Goal: Task Accomplishment & Management: Use online tool/utility

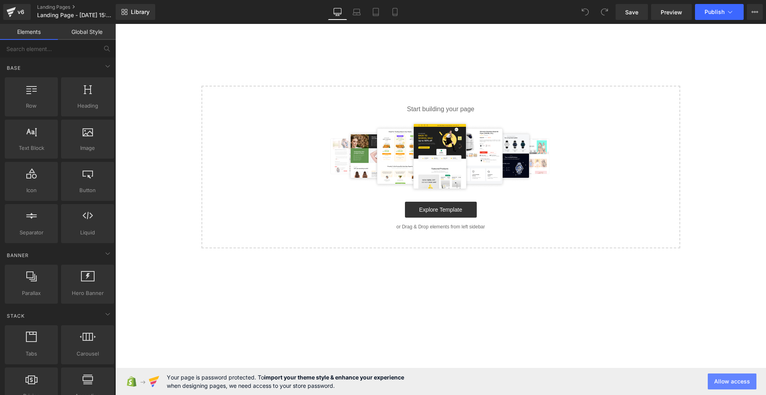
click at [732, 380] on button "Allow access" at bounding box center [731, 382] width 49 height 16
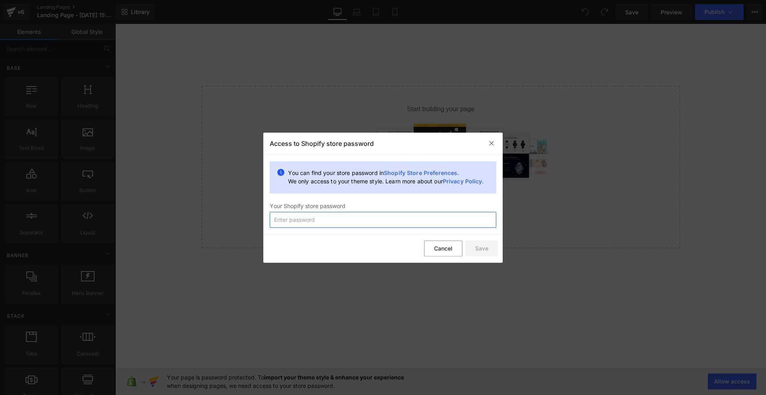
click at [355, 219] on input "text" at bounding box center [383, 220] width 226 height 16
click at [488, 146] on img at bounding box center [491, 143] width 6 height 6
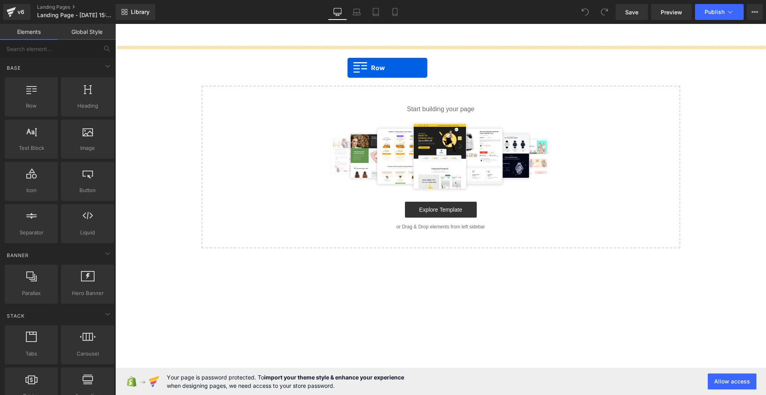
drag, startPoint x: 155, startPoint y: 124, endPoint x: 374, endPoint y: 56, distance: 229.3
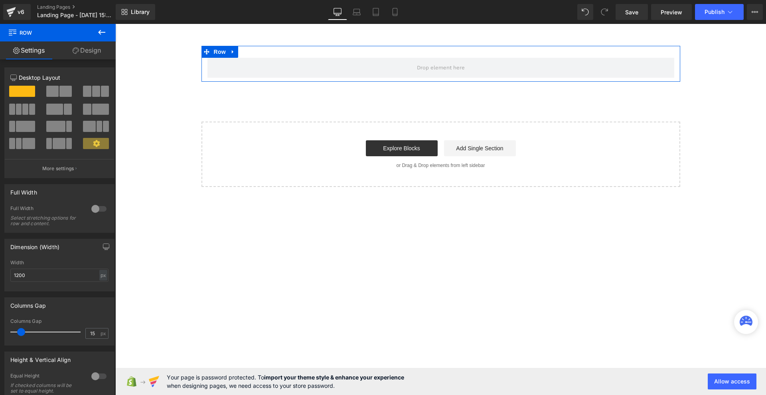
click at [102, 29] on icon at bounding box center [102, 33] width 10 height 10
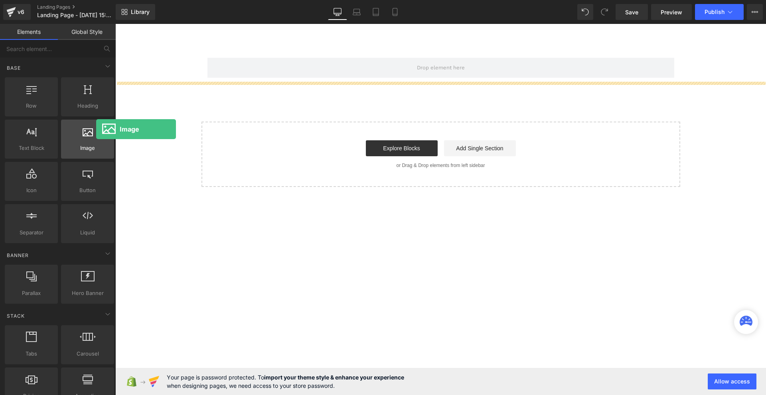
drag, startPoint x: 87, startPoint y: 138, endPoint x: 79, endPoint y: 131, distance: 9.9
click at [79, 131] on div at bounding box center [87, 135] width 48 height 18
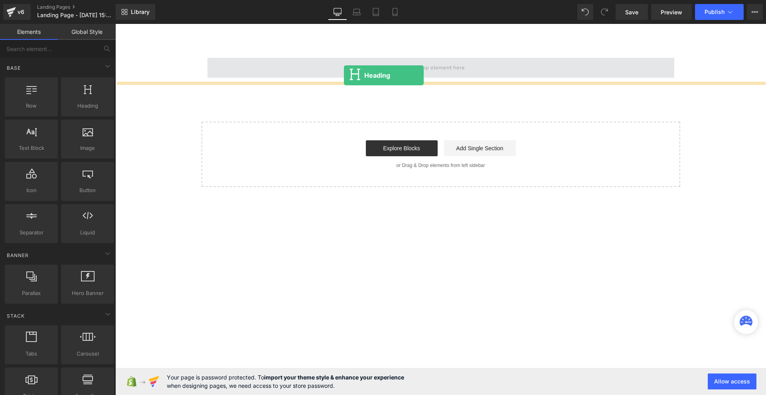
drag, startPoint x: 201, startPoint y: 121, endPoint x: 383, endPoint y: 63, distance: 191.4
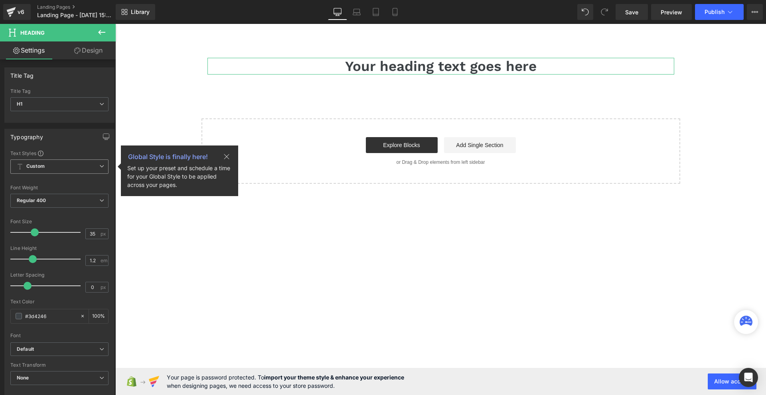
click at [229, 157] on icon at bounding box center [227, 157] width 10 height 10
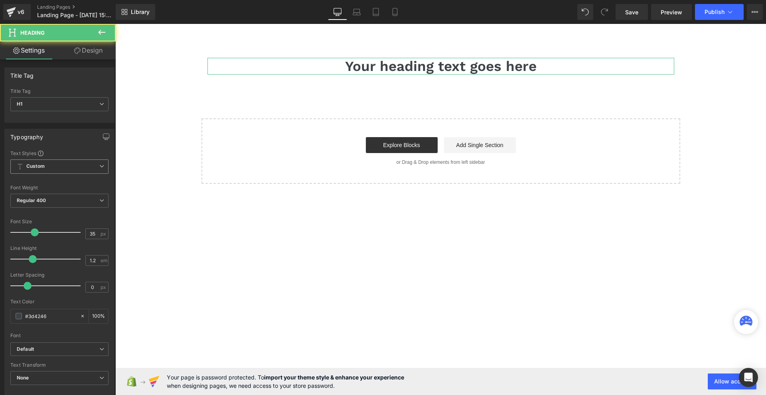
click at [325, 67] on h1 "Your heading text goes here" at bounding box center [440, 66] width 467 height 17
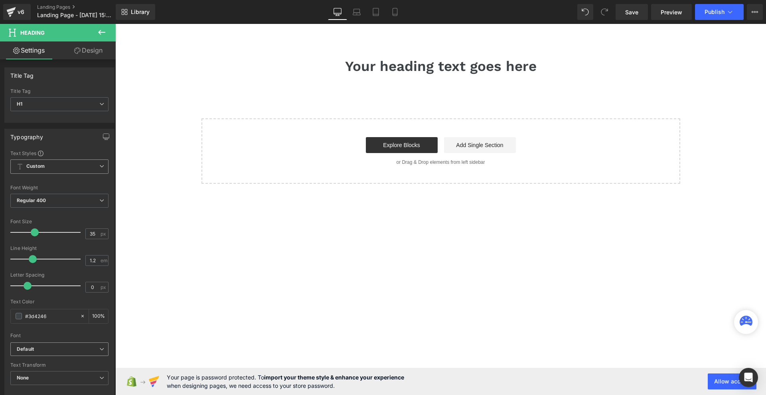
click at [49, 354] on span "Default" at bounding box center [59, 350] width 98 height 14
click at [59, 382] on p "Open Font Manager" at bounding box center [57, 379] width 45 height 7
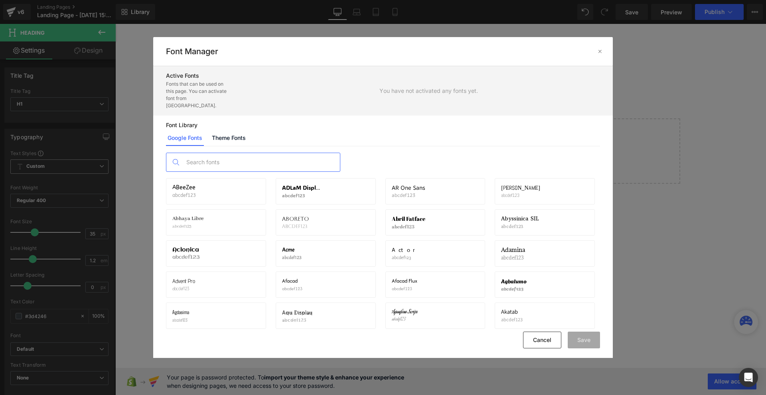
click at [233, 153] on input "text" at bounding box center [260, 162] width 157 height 18
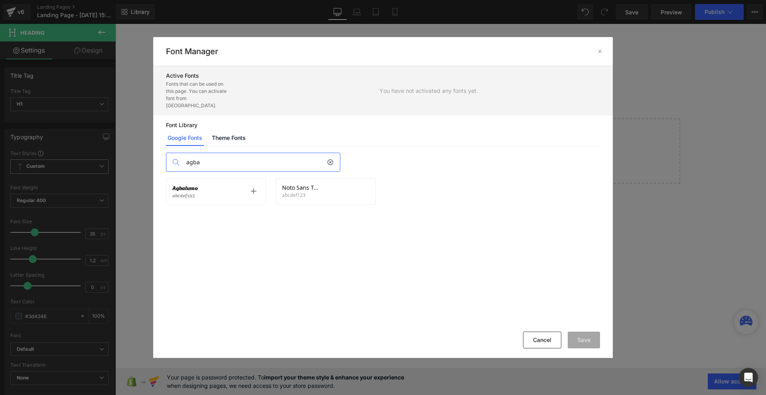
type input "agba"
click at [253, 191] on div "Agbalumo abcdef123 Activate font" at bounding box center [216, 191] width 100 height 26
click at [253, 188] on icon at bounding box center [253, 191] width 6 height 6
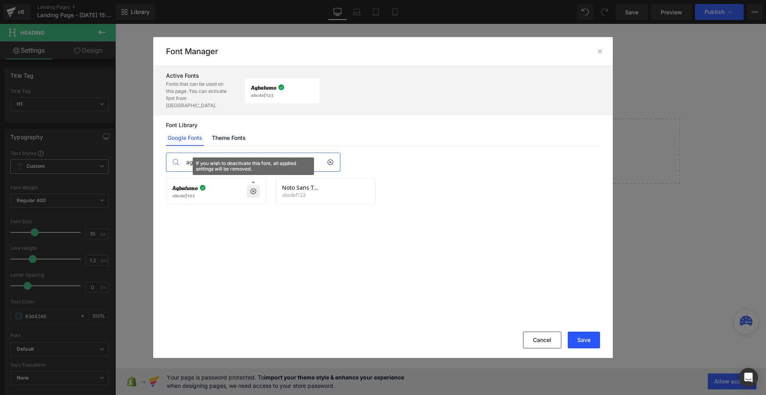
click at [584, 346] on button "Save" at bounding box center [583, 340] width 32 height 17
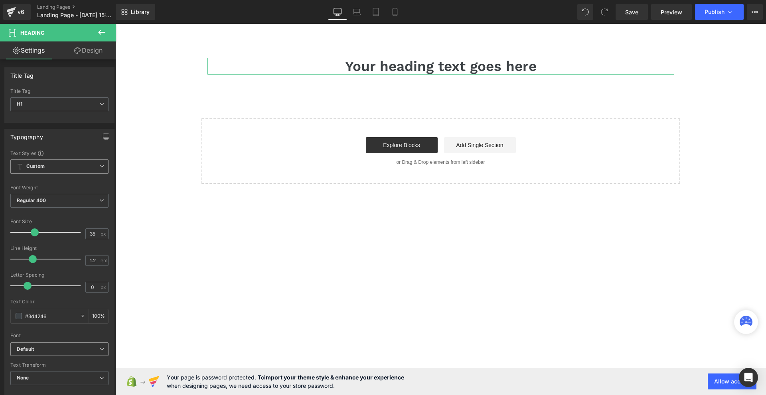
click at [47, 352] on b "Default" at bounding box center [58, 349] width 83 height 7
click at [54, 386] on div "Open Font Manager" at bounding box center [57, 391] width 95 height 17
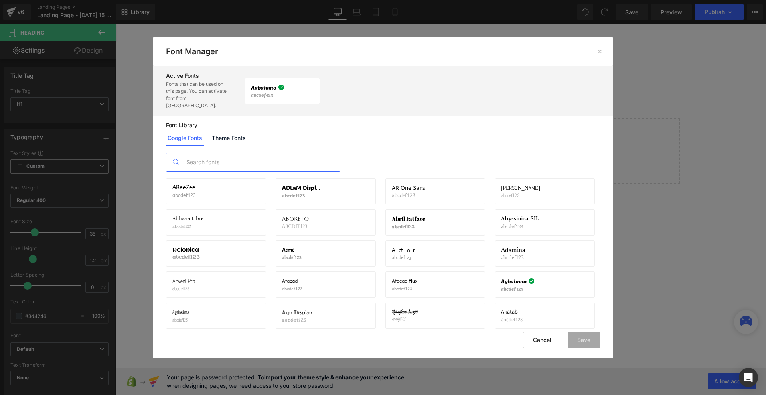
click at [232, 153] on input "text" at bounding box center [260, 162] width 157 height 18
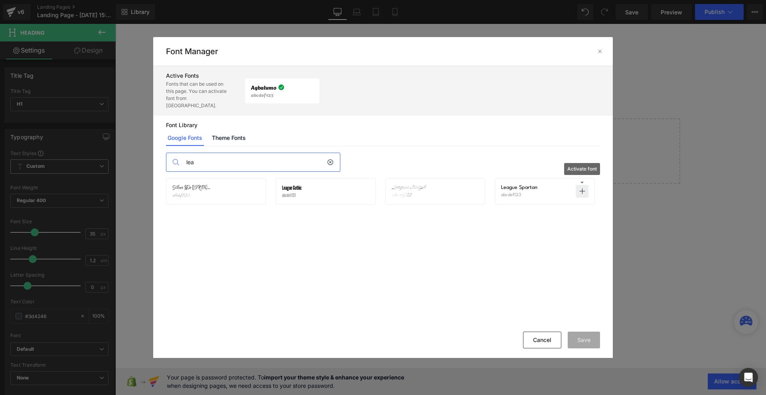
type input "lea"
click at [580, 188] on icon at bounding box center [582, 191] width 6 height 6
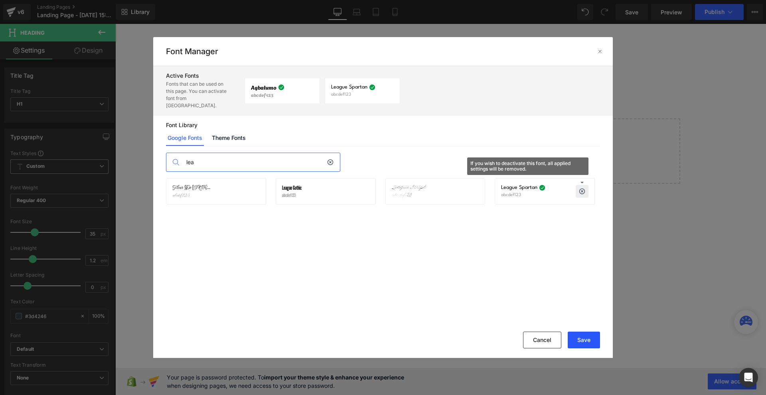
click at [593, 339] on button "Save" at bounding box center [583, 340] width 32 height 17
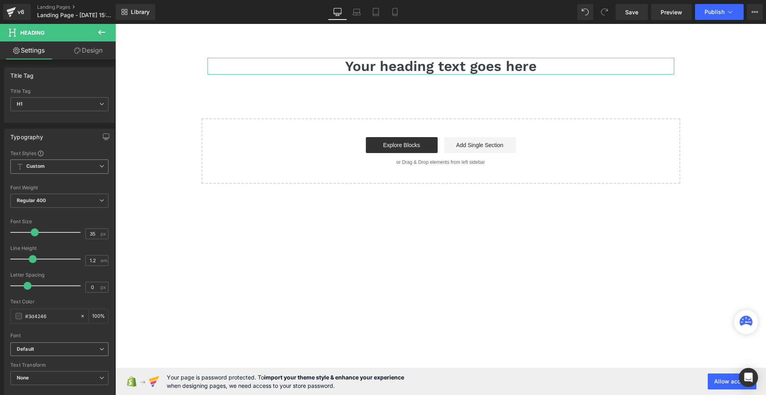
click at [43, 353] on span "Default" at bounding box center [59, 350] width 98 height 14
click at [63, 337] on div "Font" at bounding box center [57, 336] width 95 height 6
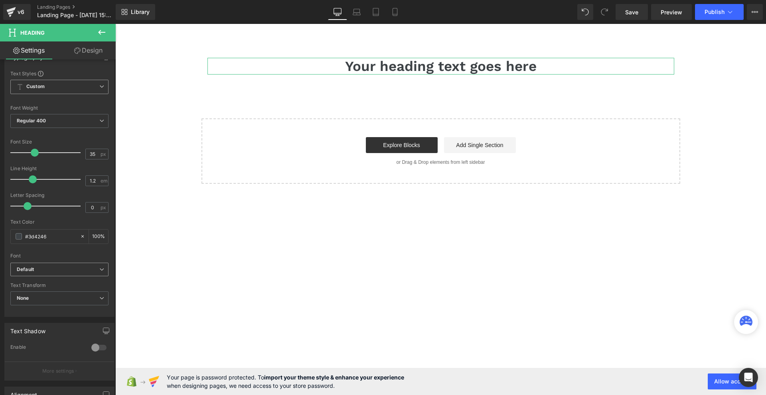
click at [35, 268] on b "Default" at bounding box center [58, 269] width 83 height 7
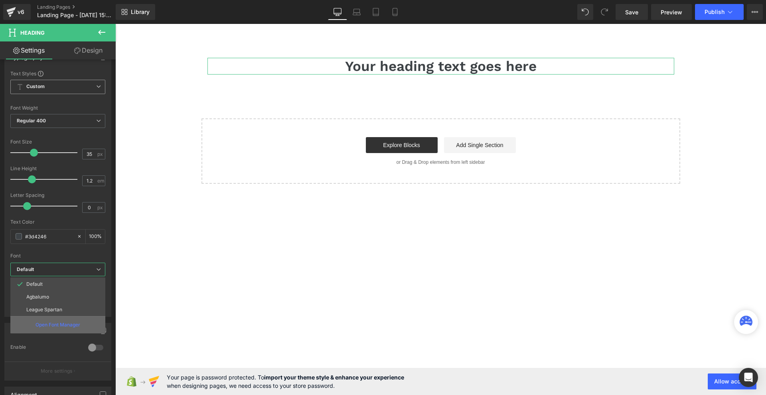
click at [56, 319] on div "Open Font Manager" at bounding box center [57, 324] width 95 height 17
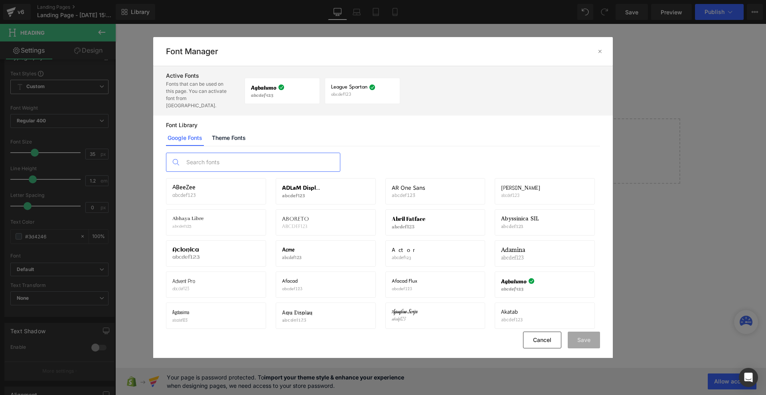
click at [228, 154] on input "text" at bounding box center [260, 162] width 157 height 18
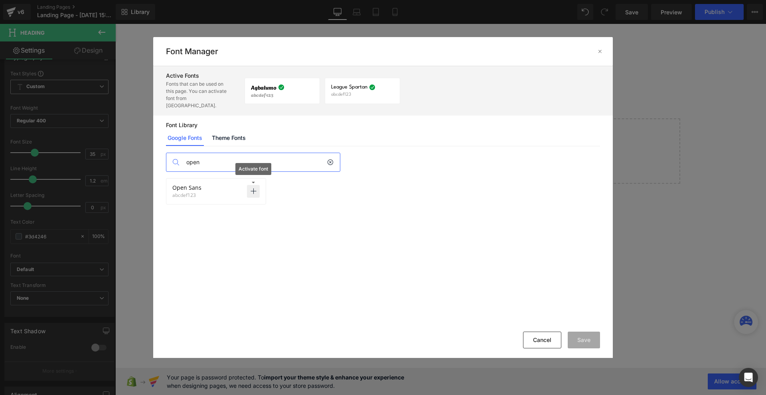
type input "open"
click at [256, 188] on icon at bounding box center [253, 191] width 6 height 6
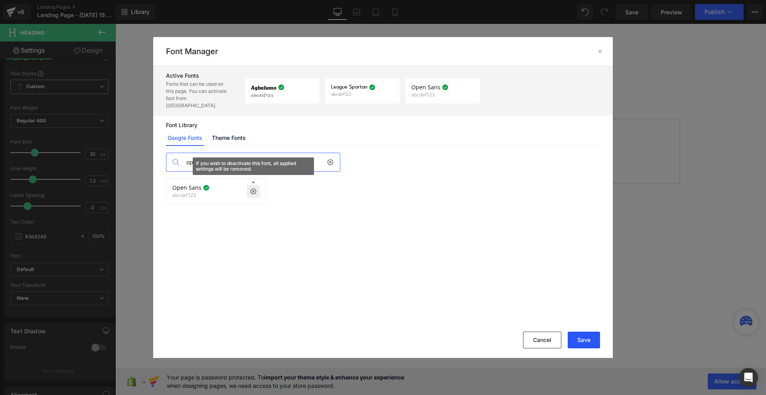
click at [591, 336] on button "Save" at bounding box center [583, 340] width 32 height 17
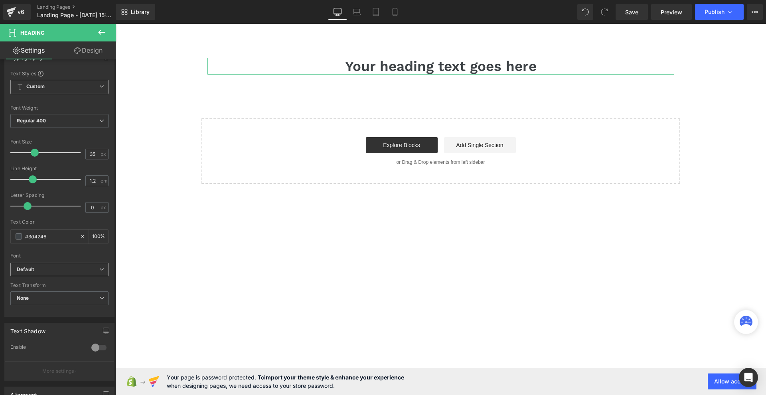
click at [57, 268] on b "Default" at bounding box center [58, 269] width 83 height 7
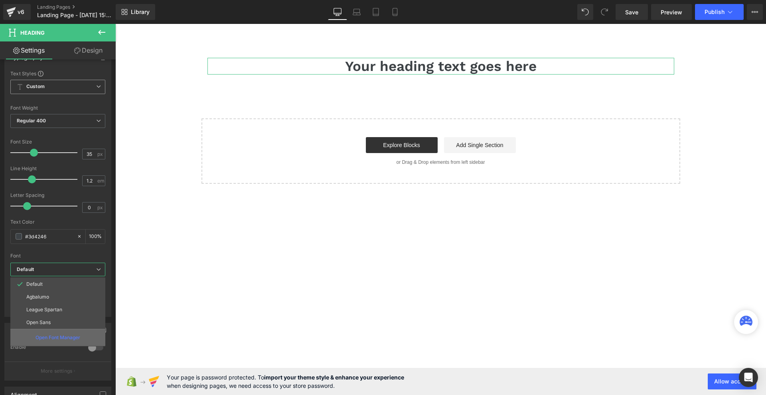
click at [59, 339] on p "Open Font Manager" at bounding box center [57, 337] width 45 height 7
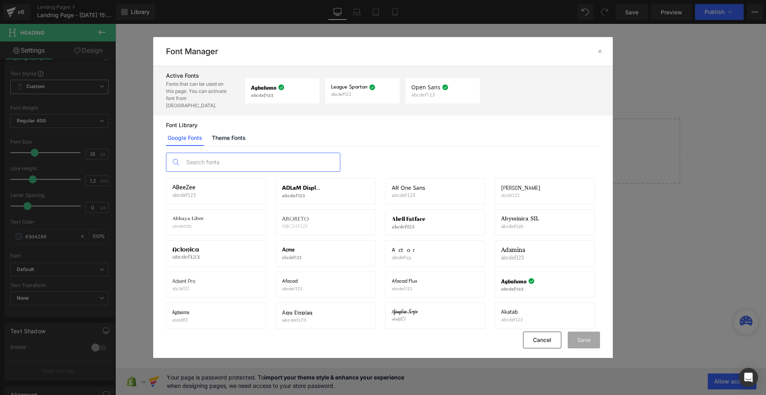
click at [235, 158] on input "text" at bounding box center [260, 162] width 157 height 18
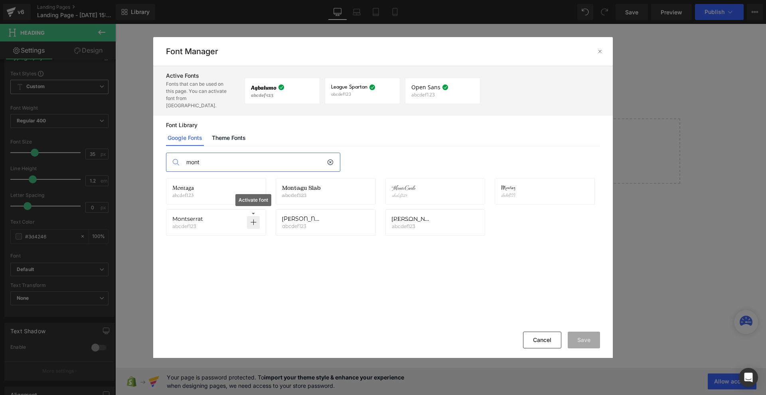
type input "mont"
click at [250, 219] on icon at bounding box center [253, 222] width 6 height 6
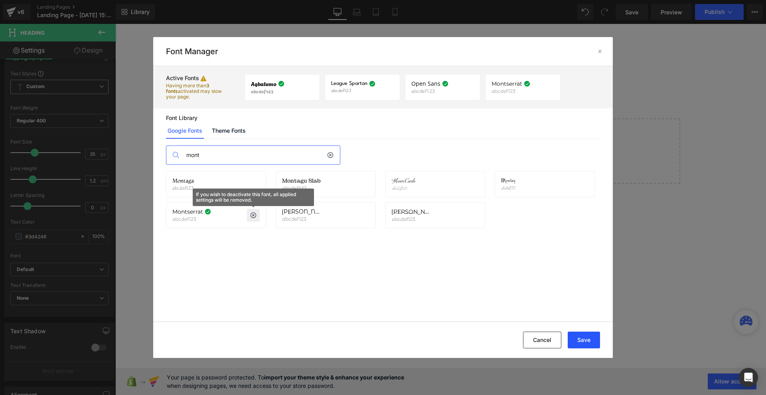
click at [581, 341] on button "Save" at bounding box center [583, 340] width 32 height 17
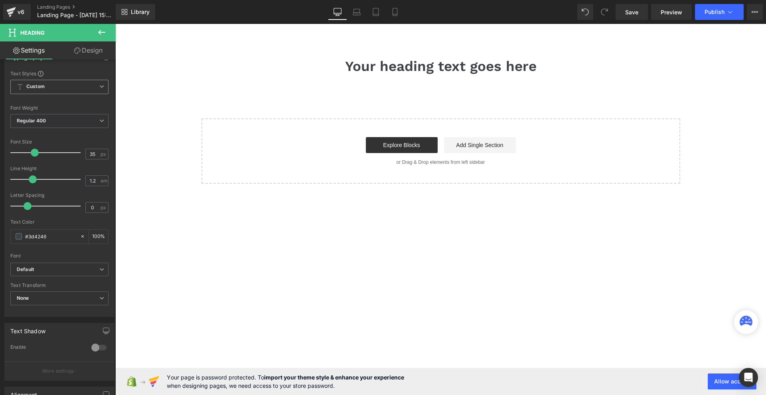
click at [764, 13] on div "Save Preview Publish Scheduled Upgrade Plan View Live Page View with current Te…" at bounding box center [689, 12] width 154 height 16
click at [754, 13] on icon at bounding box center [755, 12] width 2 height 2
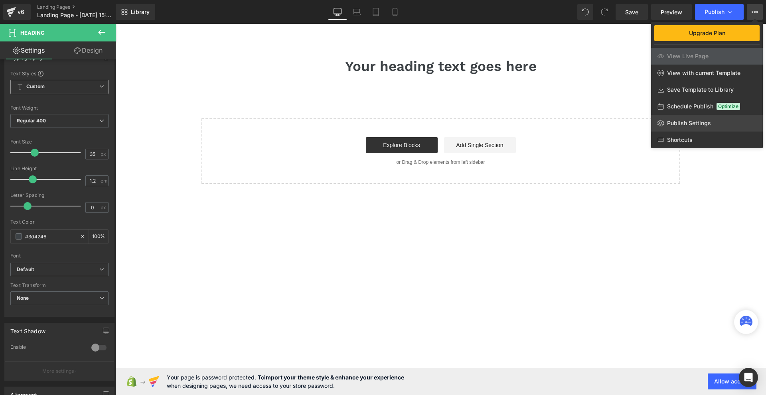
click at [689, 122] on span "Publish Settings" at bounding box center [689, 123] width 44 height 7
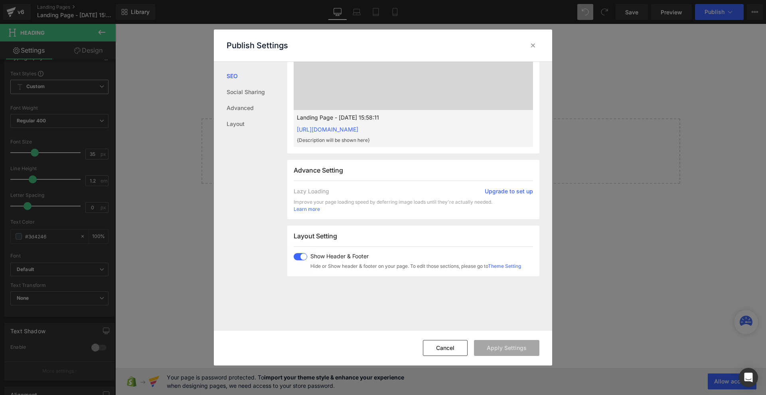
scroll to position [359, 0]
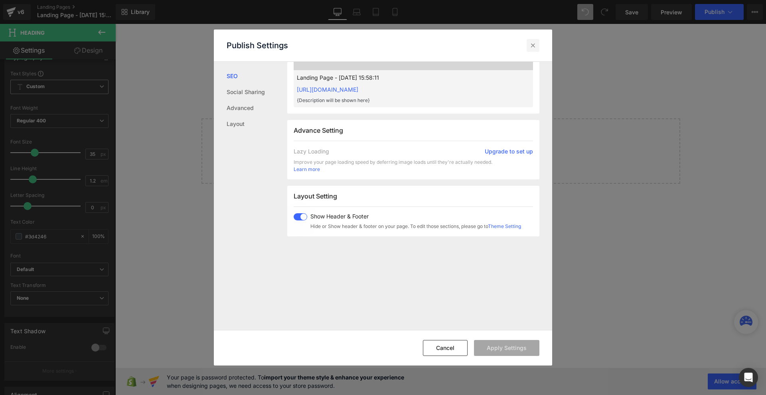
drag, startPoint x: 532, startPoint y: 50, endPoint x: 424, endPoint y: 17, distance: 112.6
click at [532, 50] on div at bounding box center [532, 45] width 13 height 13
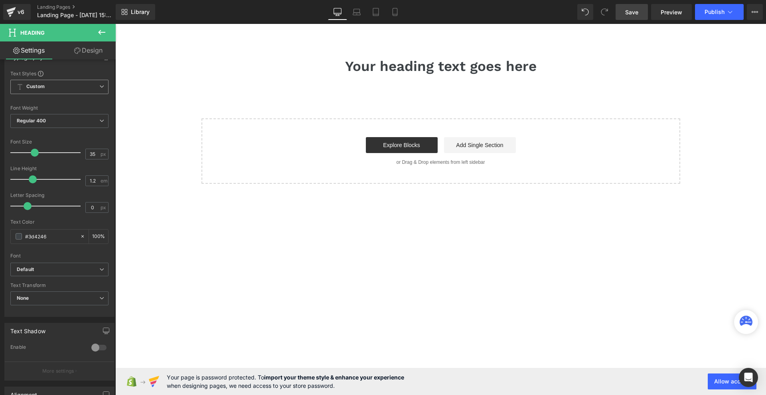
click at [625, 6] on link "Save" at bounding box center [631, 12] width 32 height 16
click at [14, 13] on icon at bounding box center [11, 12] width 10 height 20
